Goal: Check status: Check status

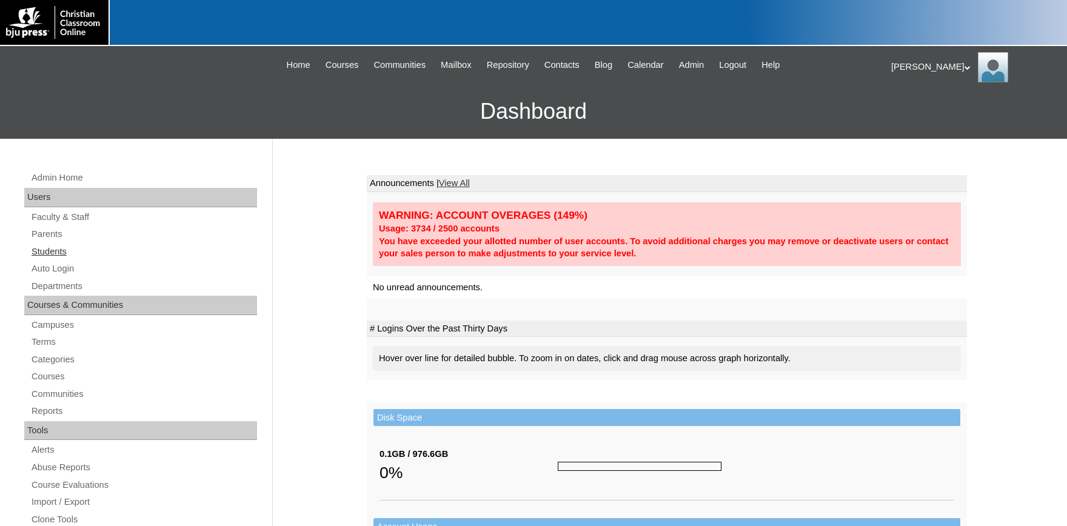
click at [50, 250] on link "Students" at bounding box center [143, 251] width 227 height 15
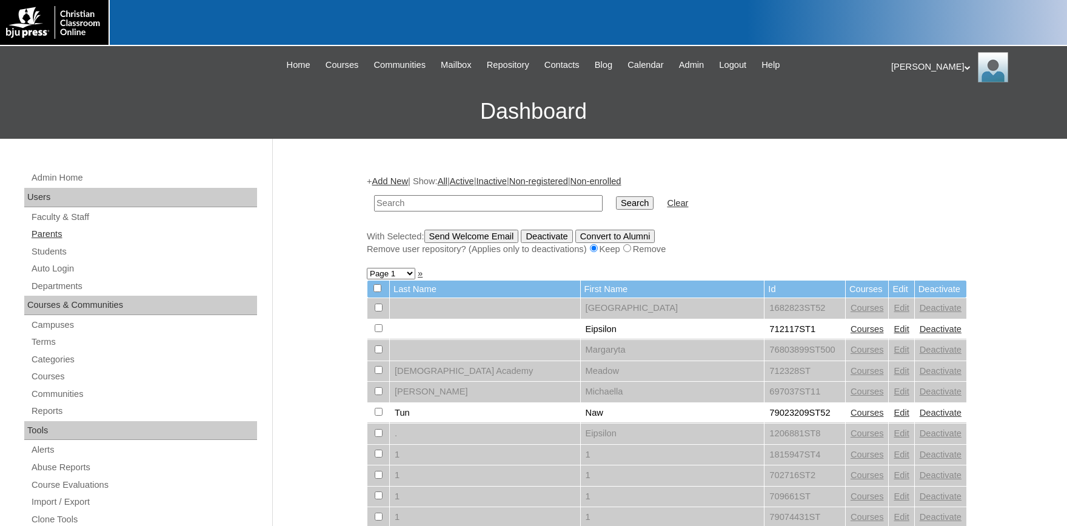
click at [55, 234] on link "Parents" at bounding box center [143, 234] width 227 height 15
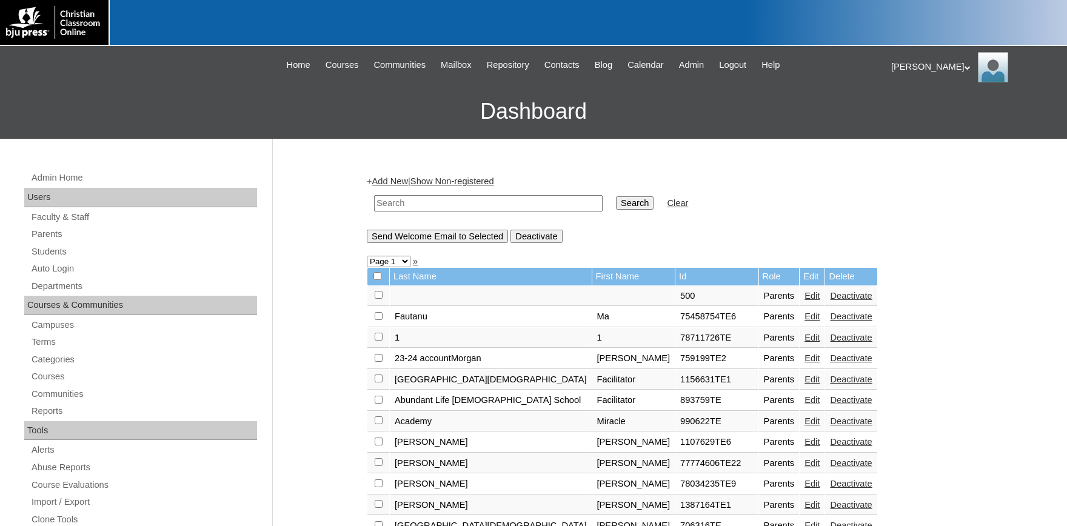
click at [419, 201] on input "text" at bounding box center [488, 203] width 228 height 16
click at [57, 255] on link "Students" at bounding box center [143, 251] width 227 height 15
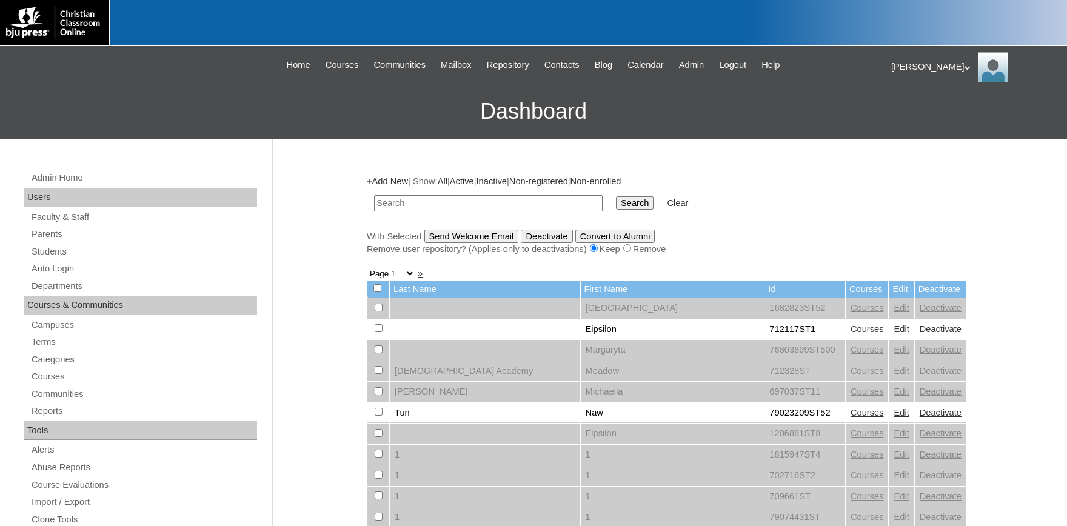
click at [421, 206] on input "text" at bounding box center [488, 203] width 228 height 16
type input "697037"
click at [616, 196] on input "Search" at bounding box center [635, 202] width 38 height 13
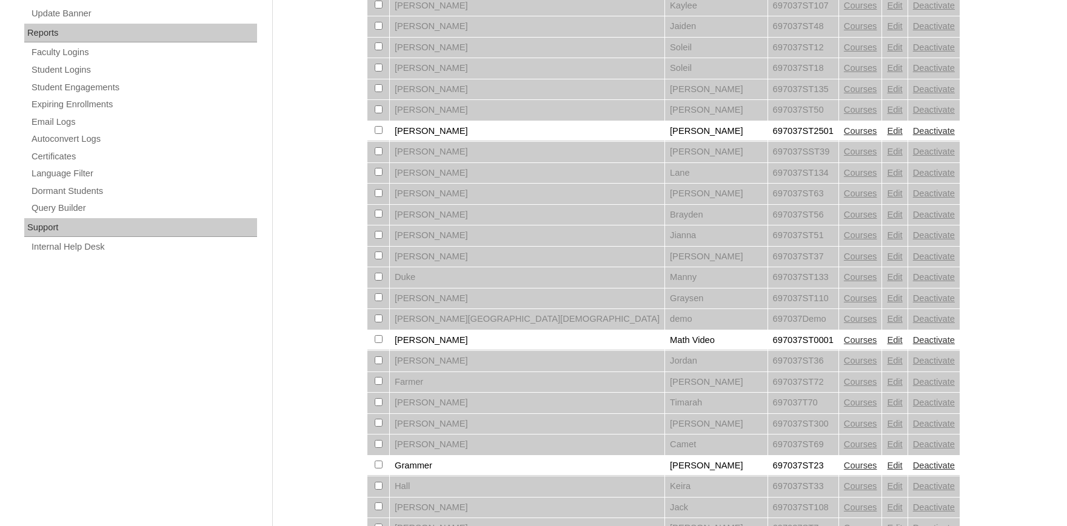
scroll to position [800, 0]
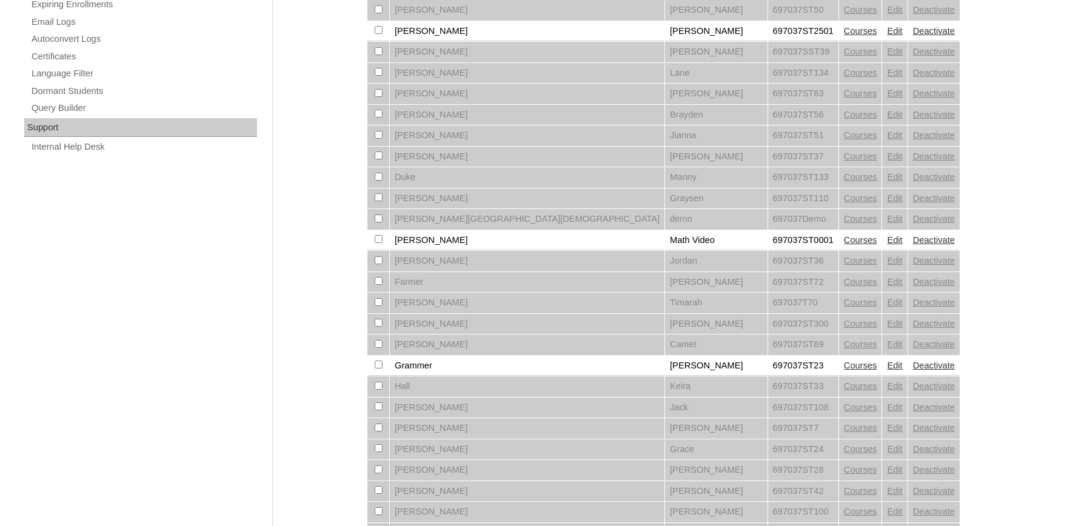
drag, startPoint x: 660, startPoint y: 38, endPoint x: 650, endPoint y: 38, distance: 9.7
click at [844, 36] on link "Courses" at bounding box center [860, 31] width 33 height 10
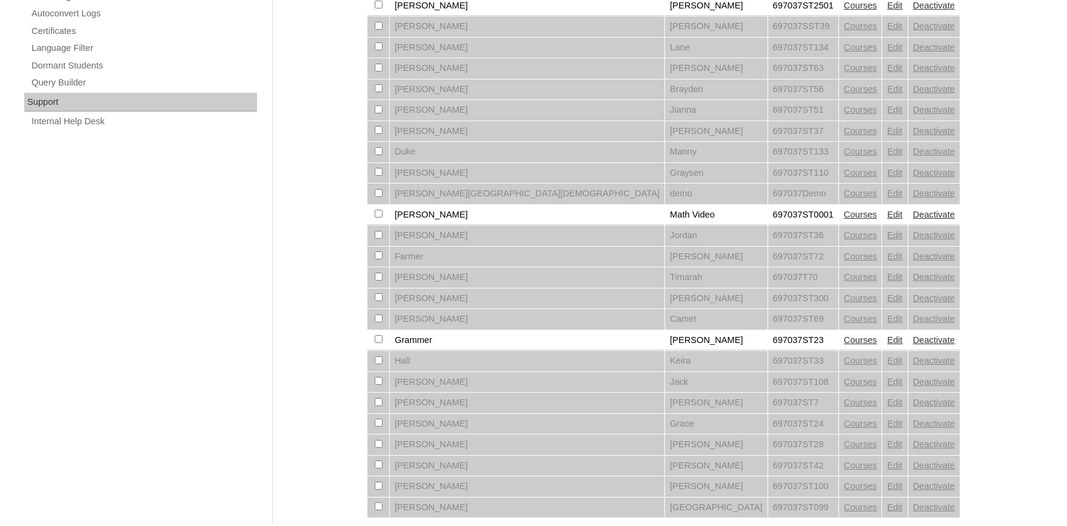
scroll to position [871, 0]
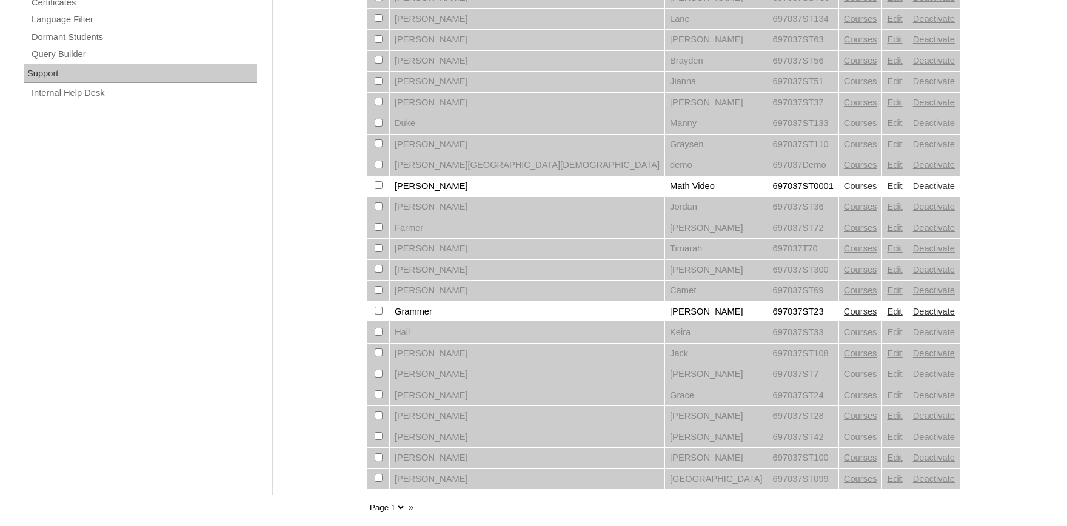
click at [844, 307] on link "Courses" at bounding box center [860, 312] width 33 height 10
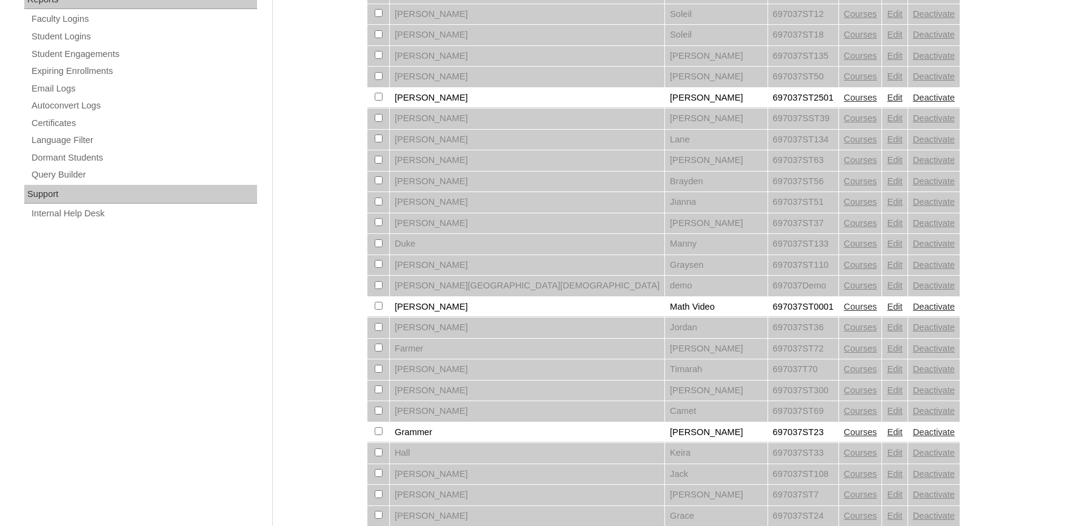
scroll to position [871, 0]
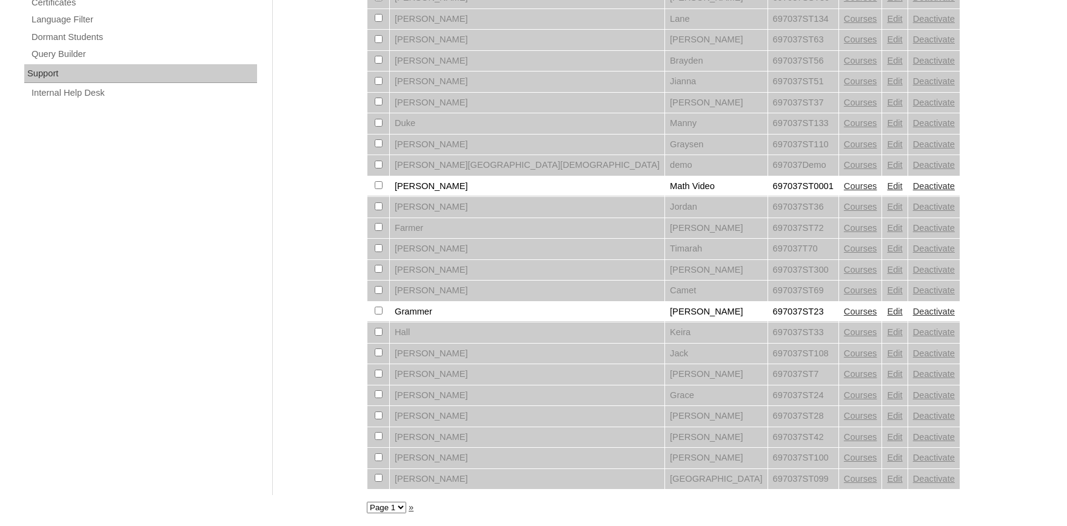
click at [367, 502] on select "Page 1 Page 2 Page 3" at bounding box center [386, 508] width 39 height 12
select select "admin_students.php?q=697037&submit=Search&page=2"
click option "Page 2" at bounding box center [0, 0] width 0 height 0
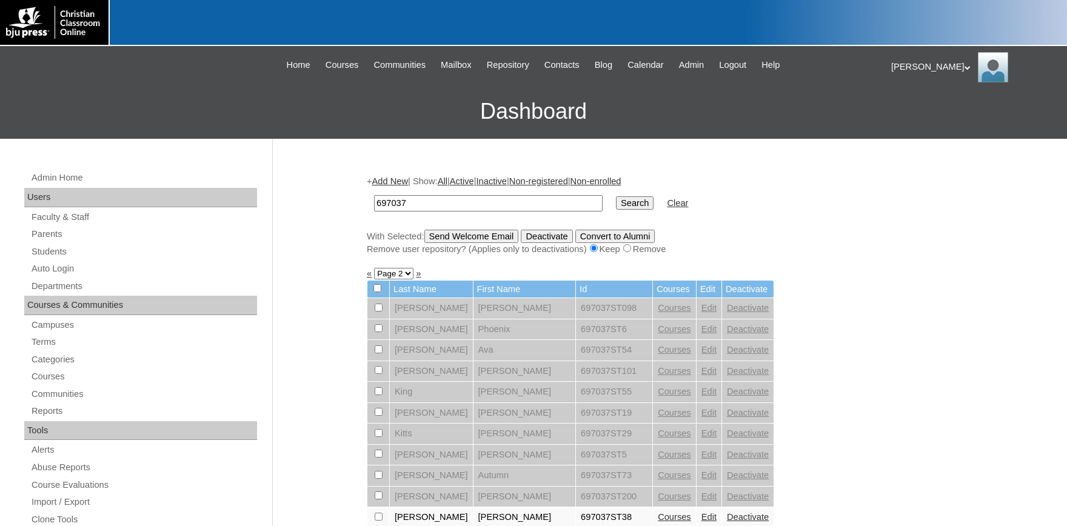
scroll to position [400, 0]
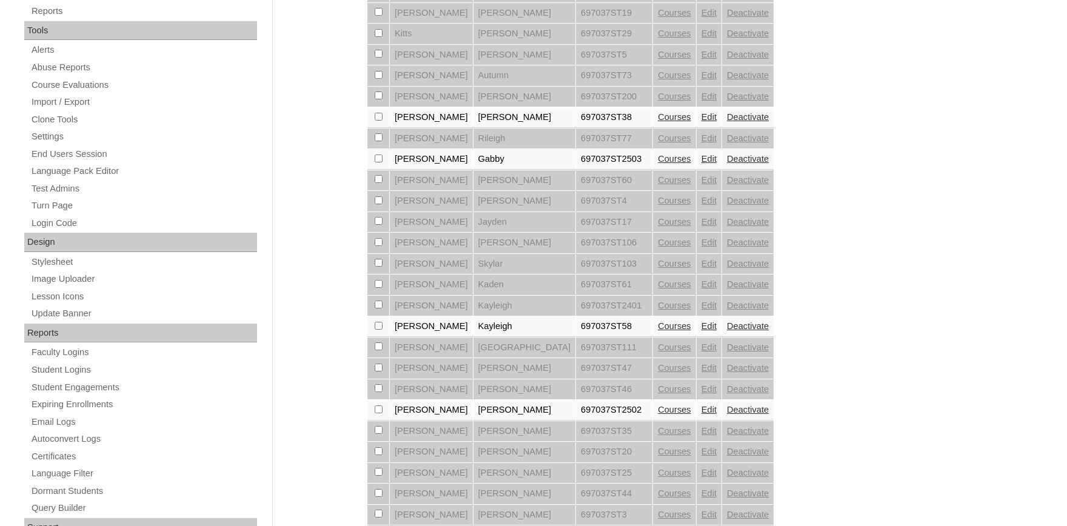
click at [658, 164] on link "Courses" at bounding box center [674, 159] width 33 height 10
